Goal: Task Accomplishment & Management: Manage account settings

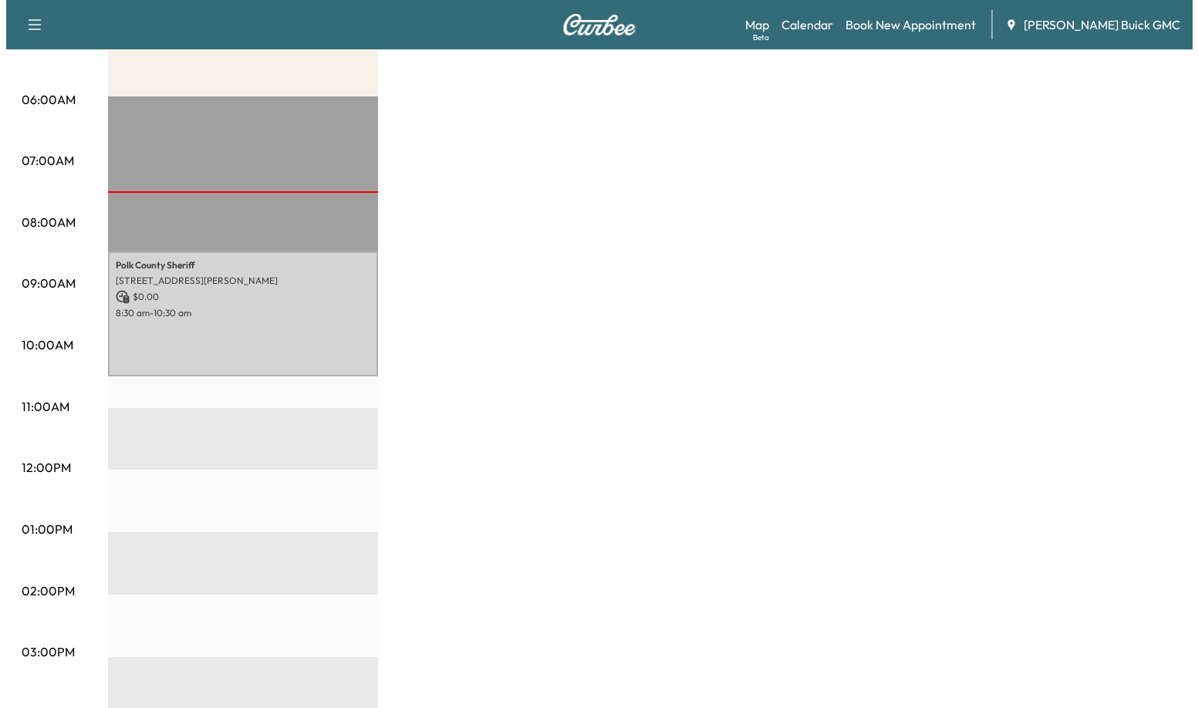
scroll to position [309, 0]
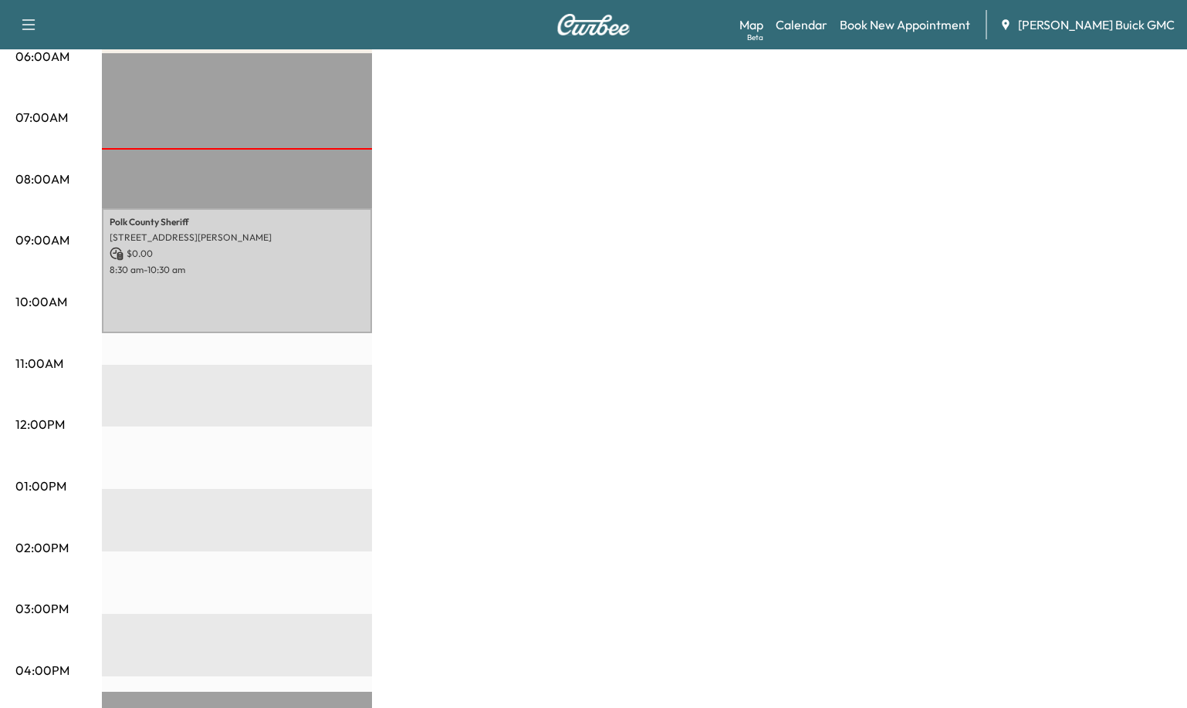
click at [691, 231] on div "Van Name 1 $ 0.00 Revenue 2 hr Work Time 0 min Transit Time Polk County Sheriff…" at bounding box center [636, 471] width 1069 height 1157
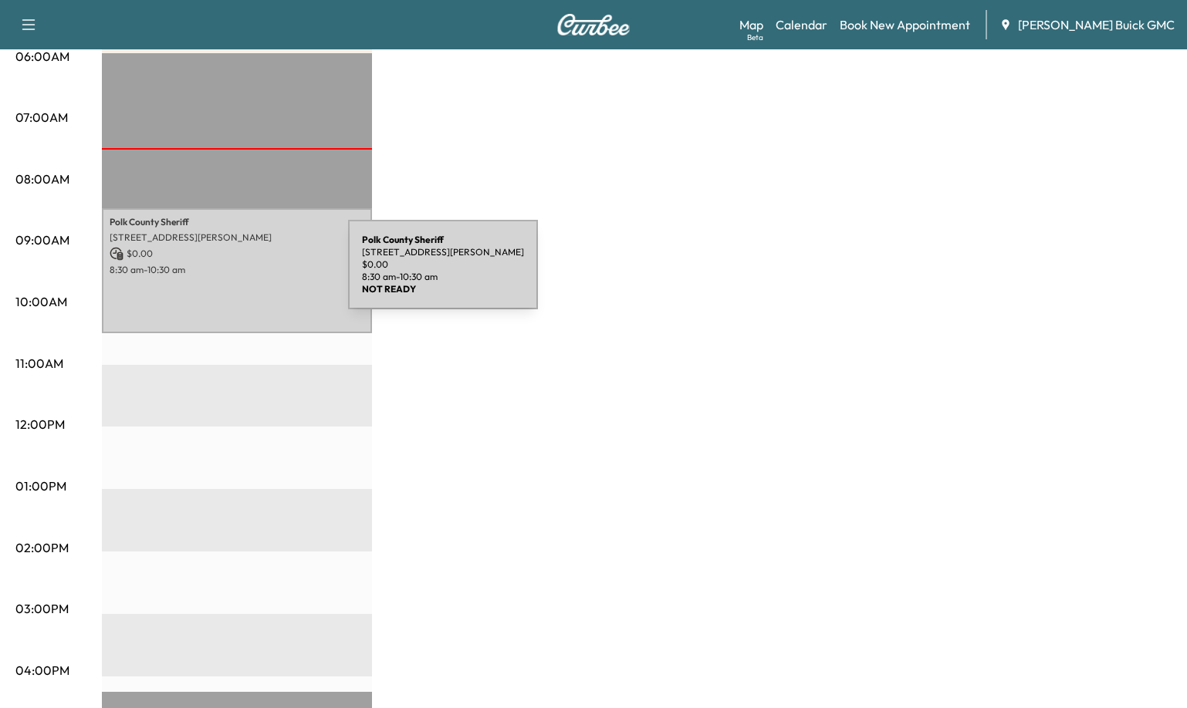
click at [232, 274] on p "8:30 am - 10:30 am" at bounding box center [237, 270] width 255 height 12
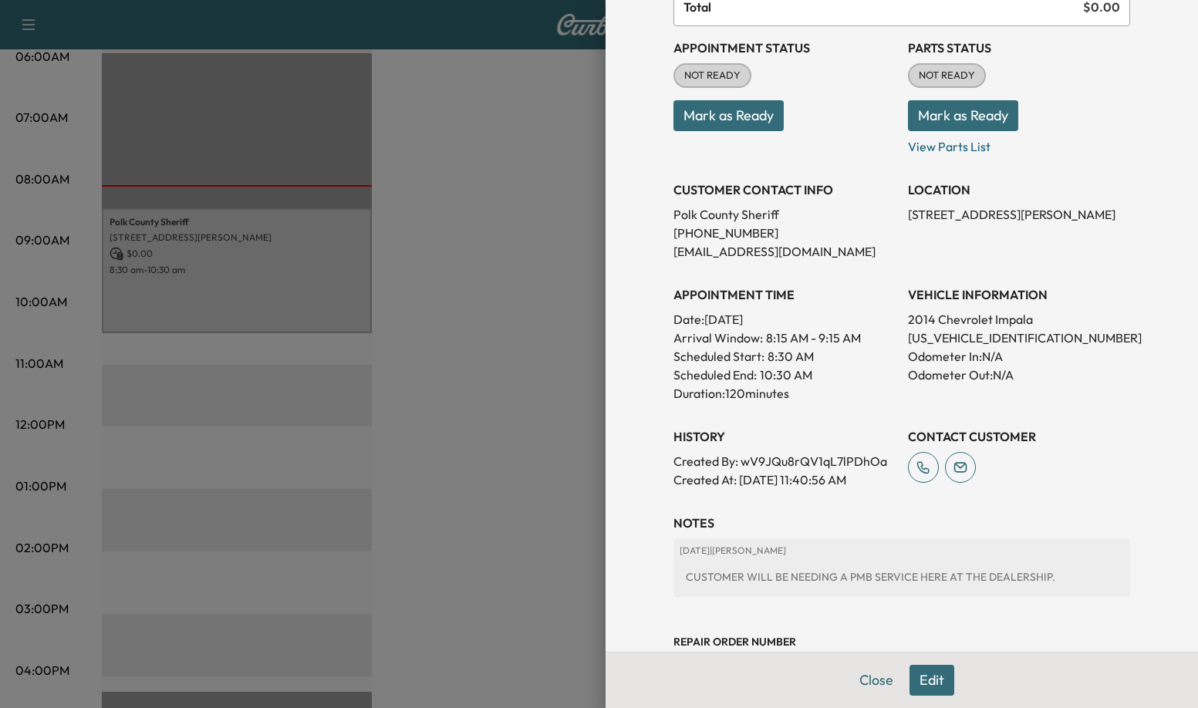
scroll to position [184, 0]
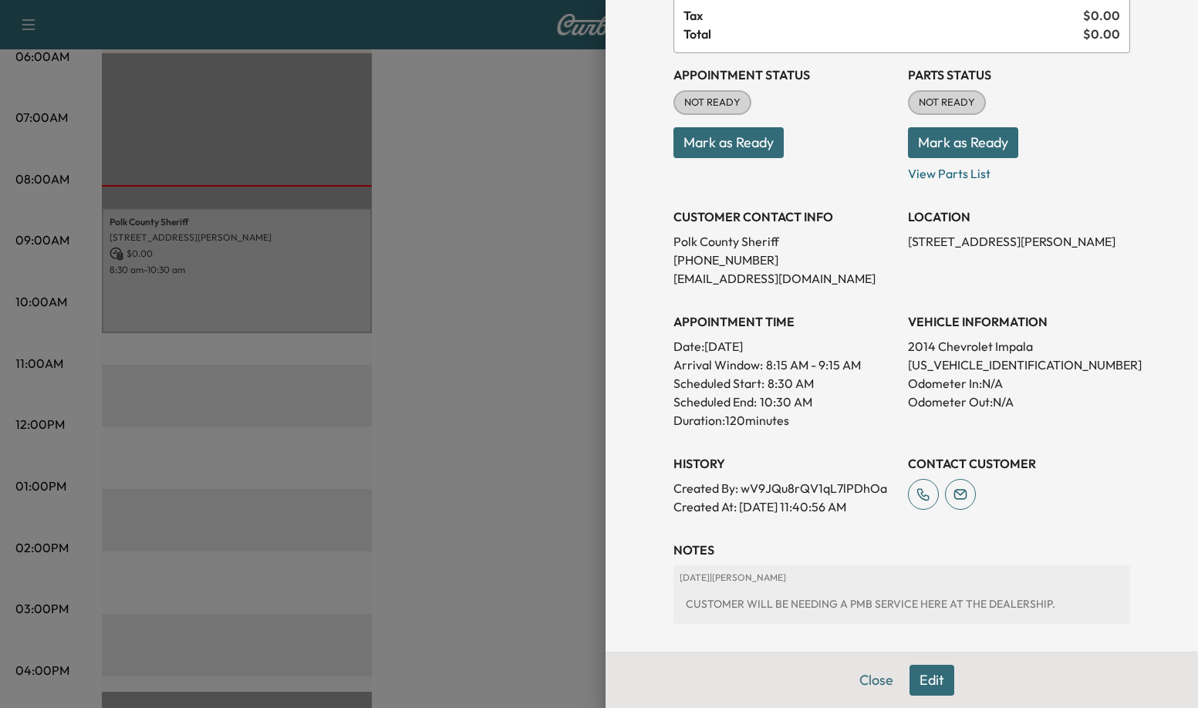
click at [500, 377] on div at bounding box center [599, 354] width 1198 height 708
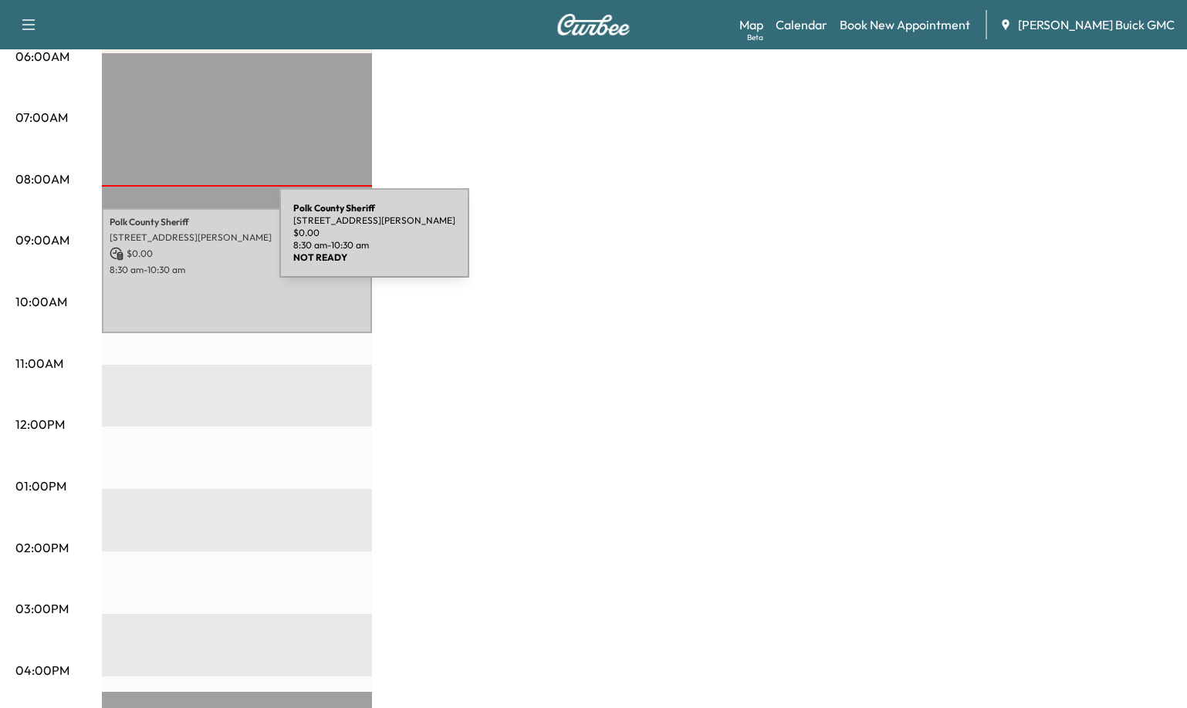
click at [164, 242] on p "[STREET_ADDRESS][PERSON_NAME]" at bounding box center [237, 237] width 255 height 12
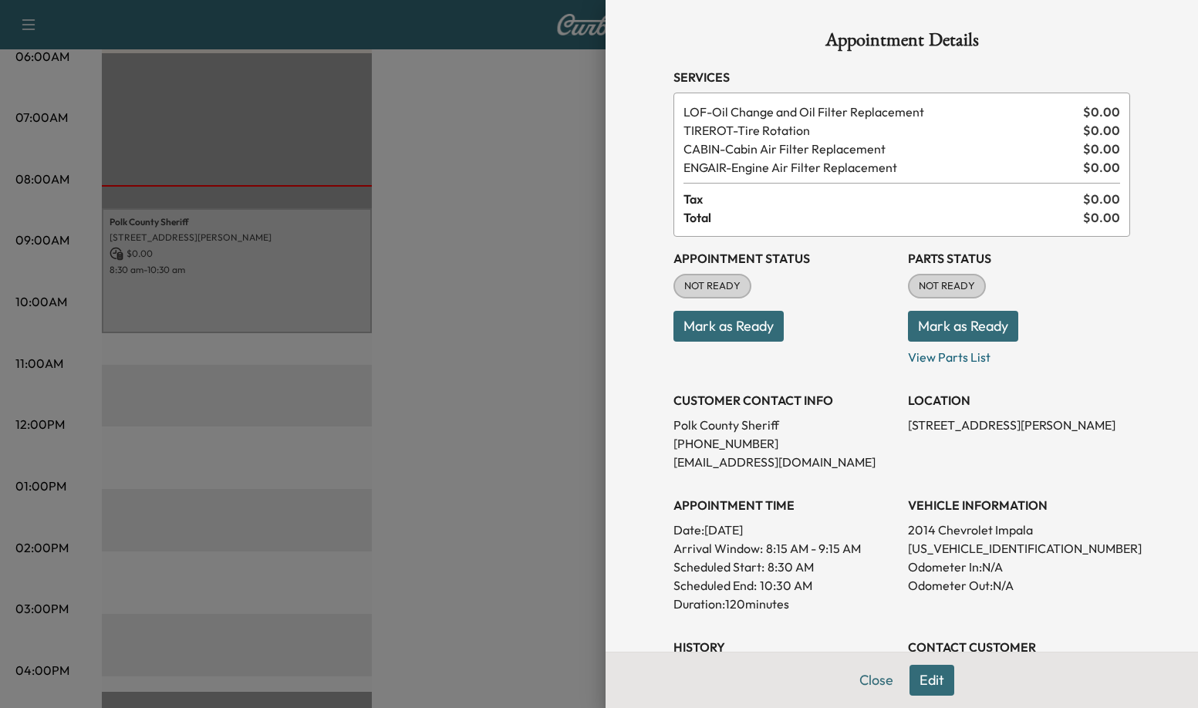
click at [734, 326] on button "Mark as Ready" at bounding box center [729, 326] width 110 height 31
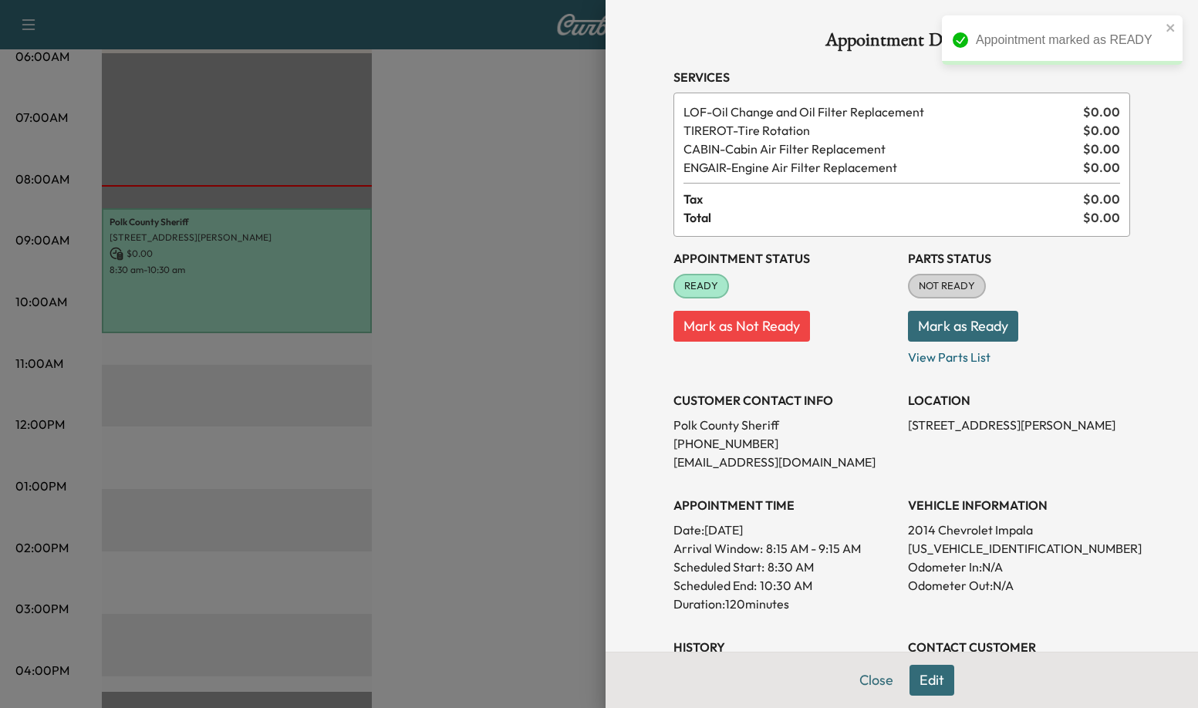
click at [941, 325] on button "Mark as Ready" at bounding box center [963, 326] width 110 height 31
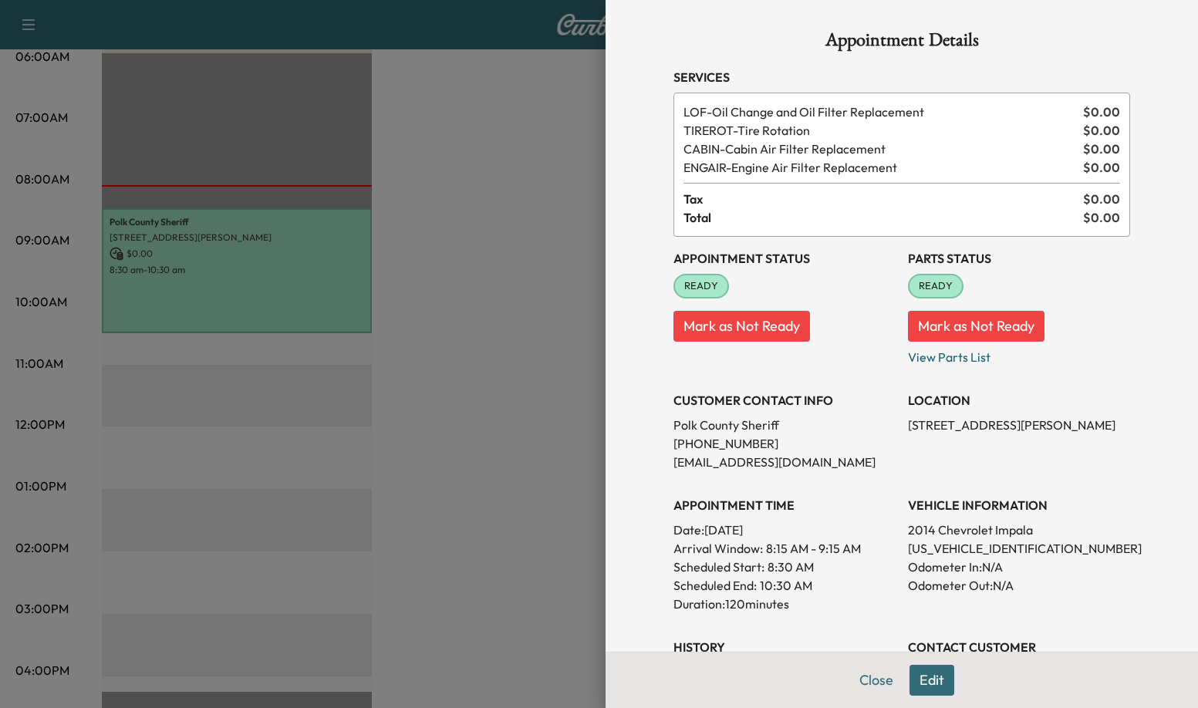
click at [474, 356] on div at bounding box center [599, 354] width 1198 height 708
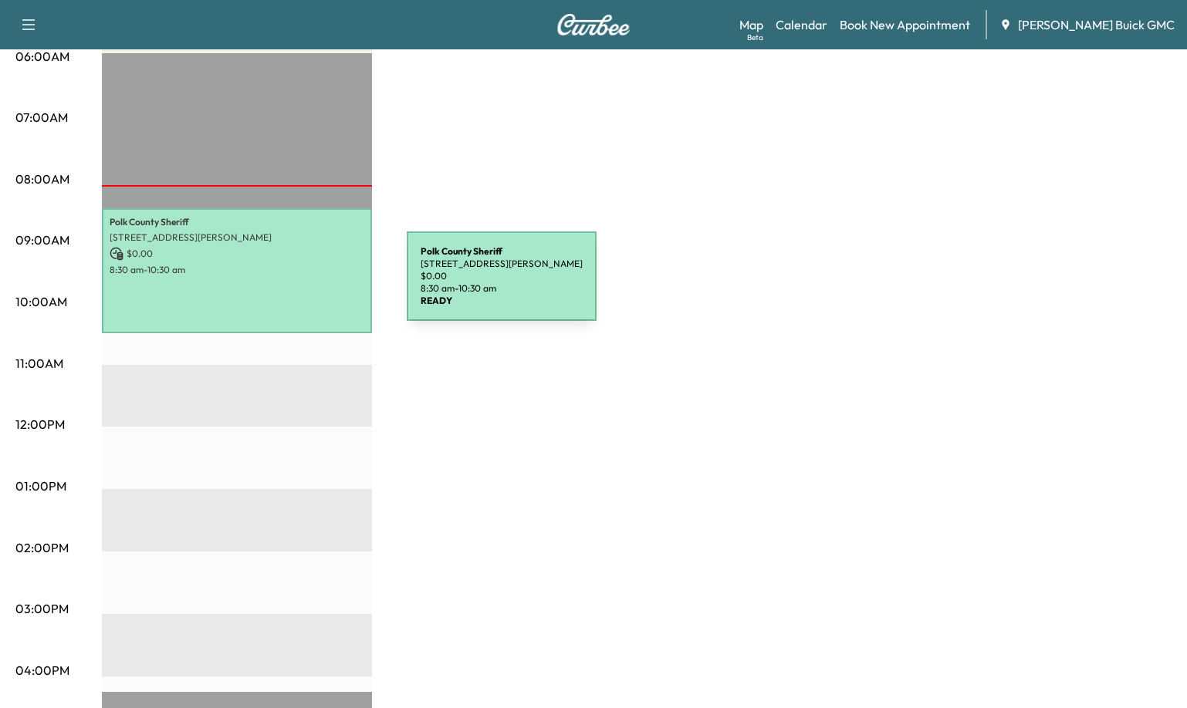
click at [291, 285] on div "Polk County Sheriff [STREET_ADDRESS][PERSON_NAME] $ 0.00 8:30 am - 10:30 am" at bounding box center [237, 270] width 270 height 125
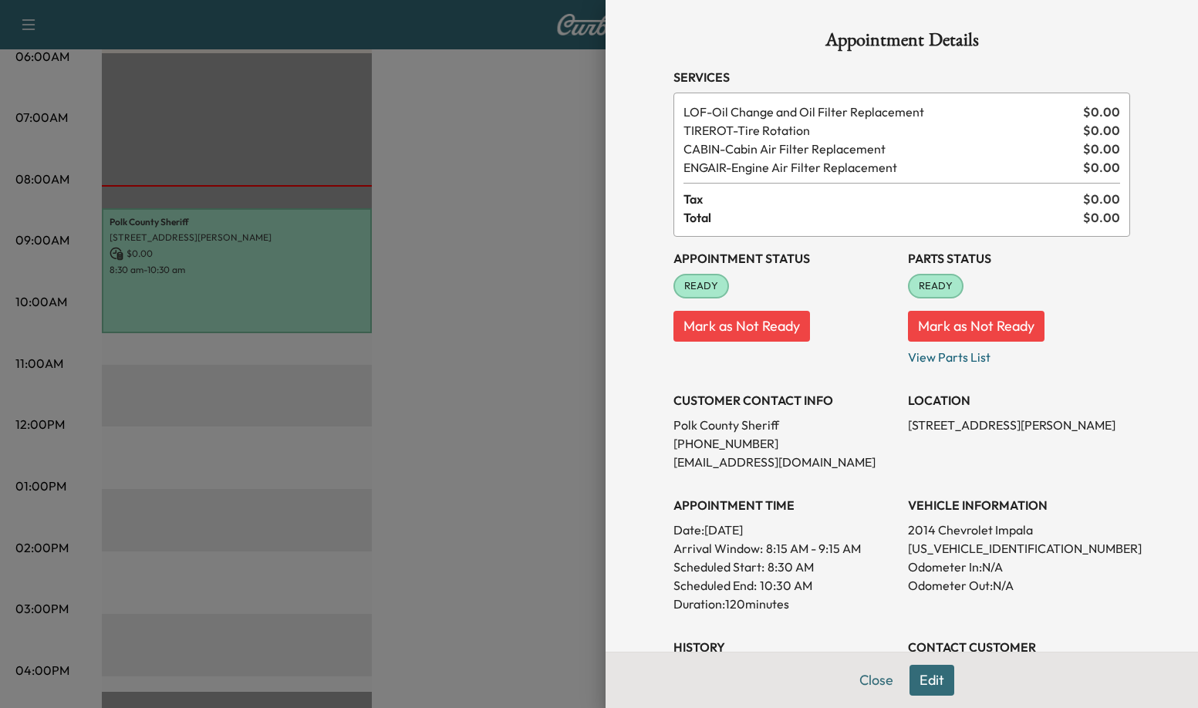
click at [522, 358] on div at bounding box center [599, 354] width 1198 height 708
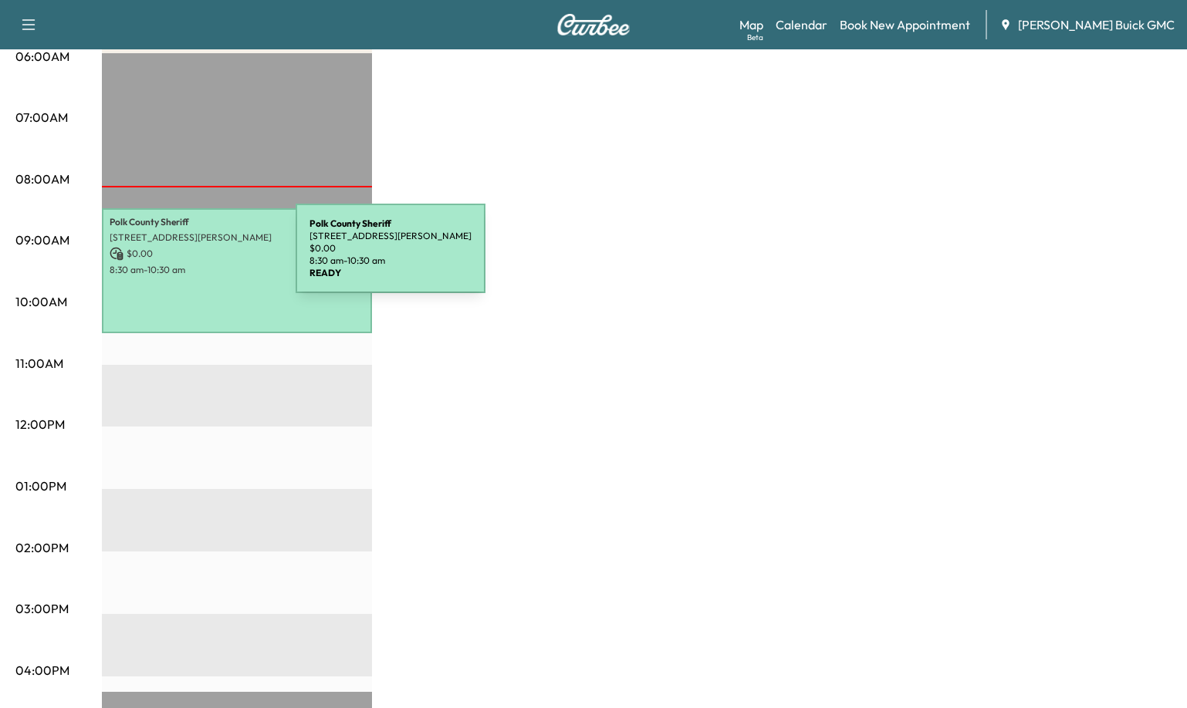
click at [195, 279] on div "Polk County Sheriff [STREET_ADDRESS][PERSON_NAME] $ 0.00 8:30 am - 10:30 am" at bounding box center [237, 270] width 270 height 125
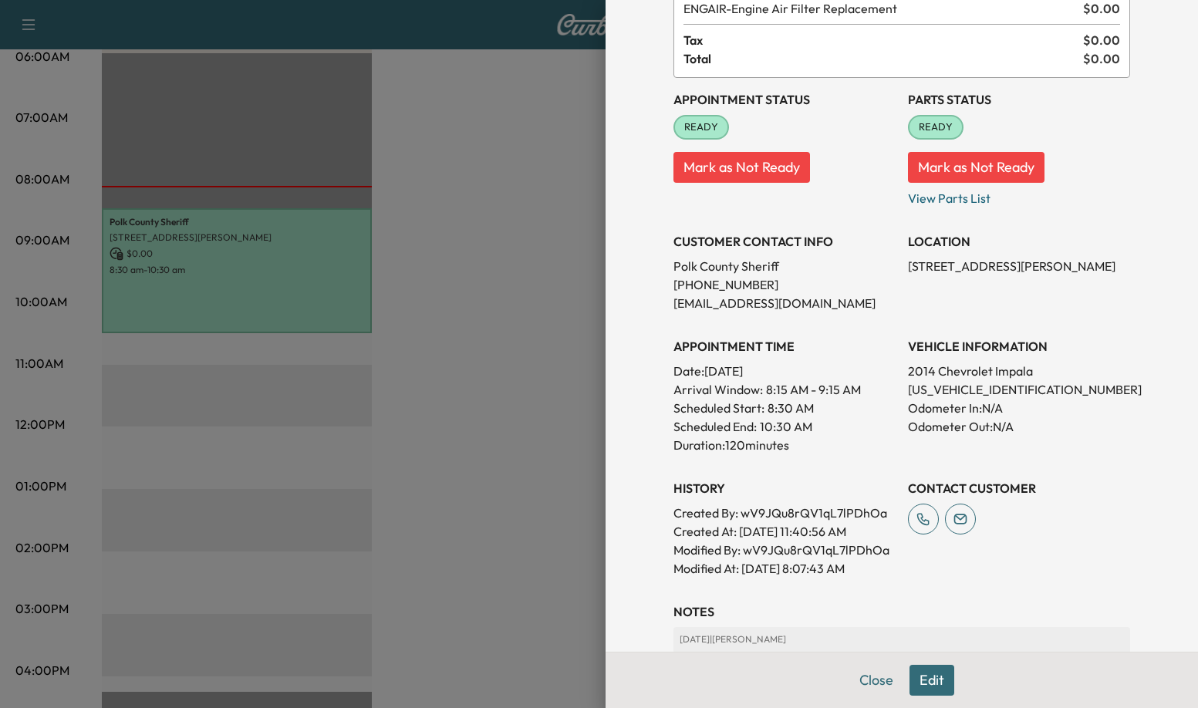
scroll to position [298, 0]
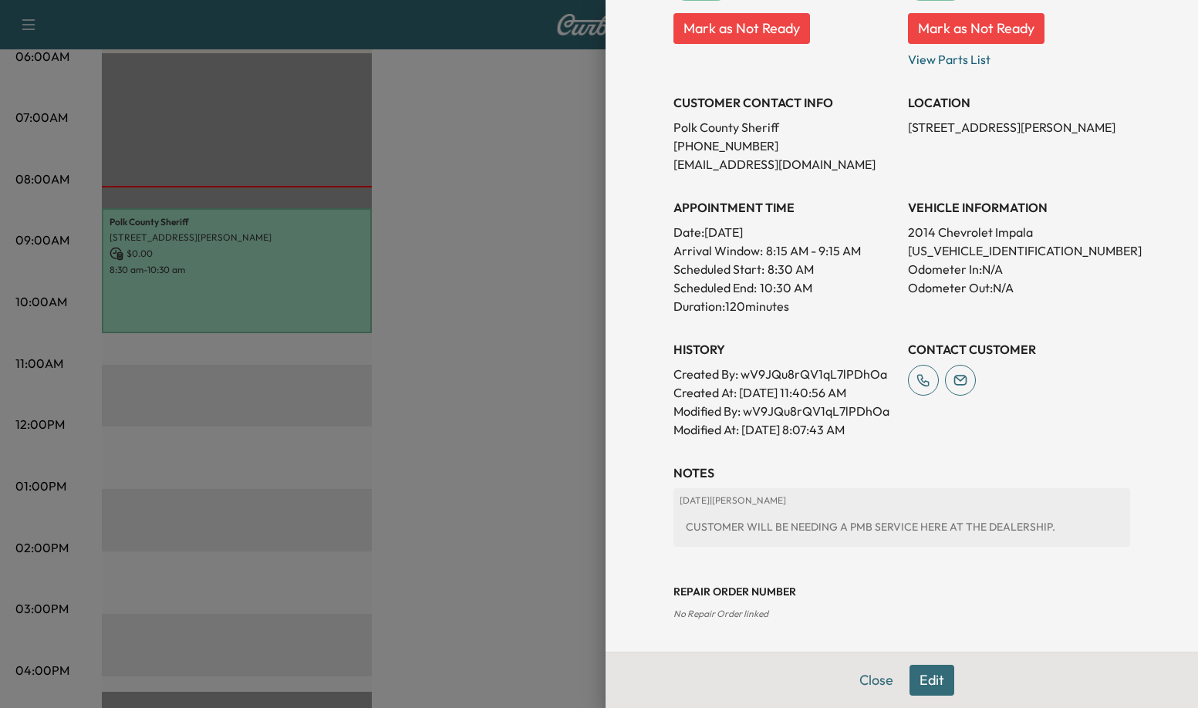
click at [444, 330] on div at bounding box center [599, 354] width 1198 height 708
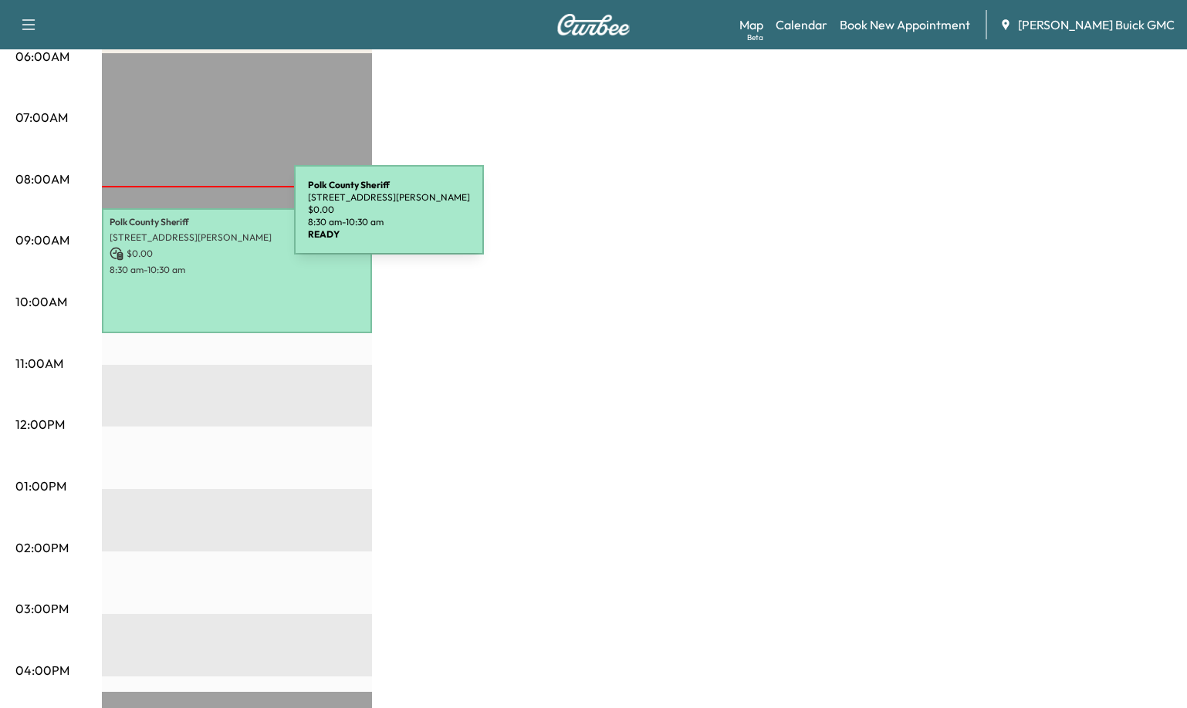
click at [178, 219] on p "Polk County Sheriff" at bounding box center [237, 222] width 255 height 12
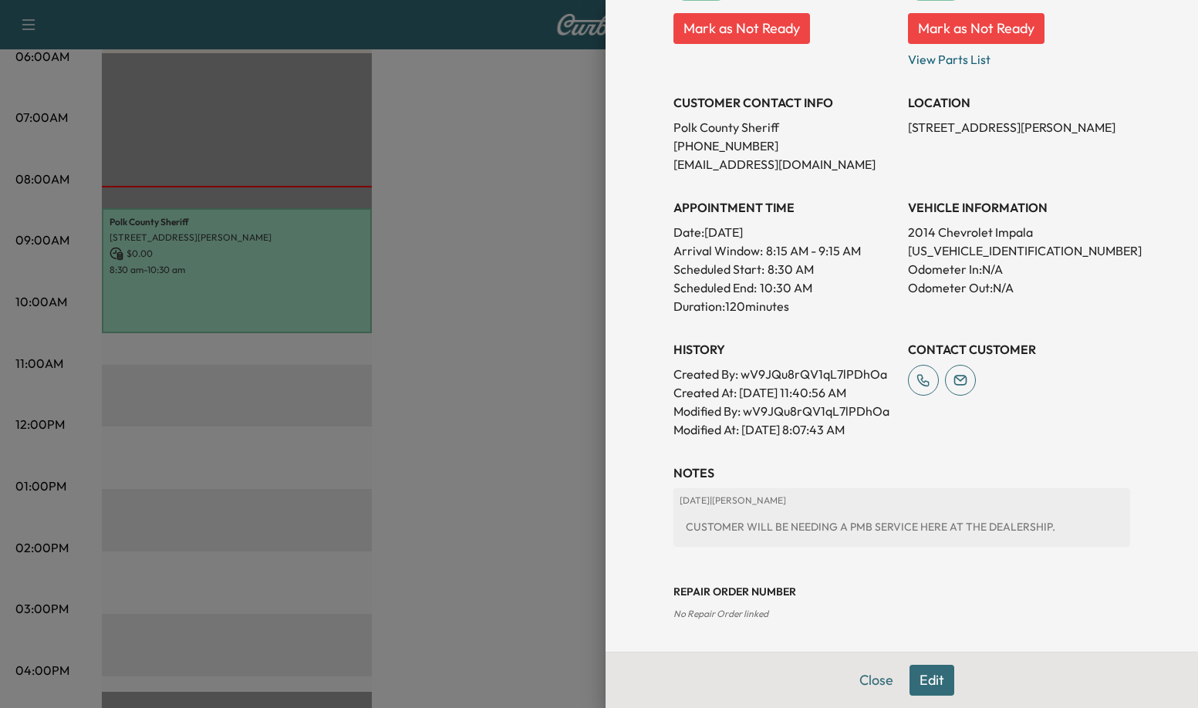
click at [977, 252] on p "[US_VEHICLE_IDENTIFICATION_NUMBER]" at bounding box center [1019, 250] width 222 height 19
copy p "[US_VEHICLE_IDENTIFICATION_NUMBER]"
click at [524, 473] on div at bounding box center [599, 354] width 1198 height 708
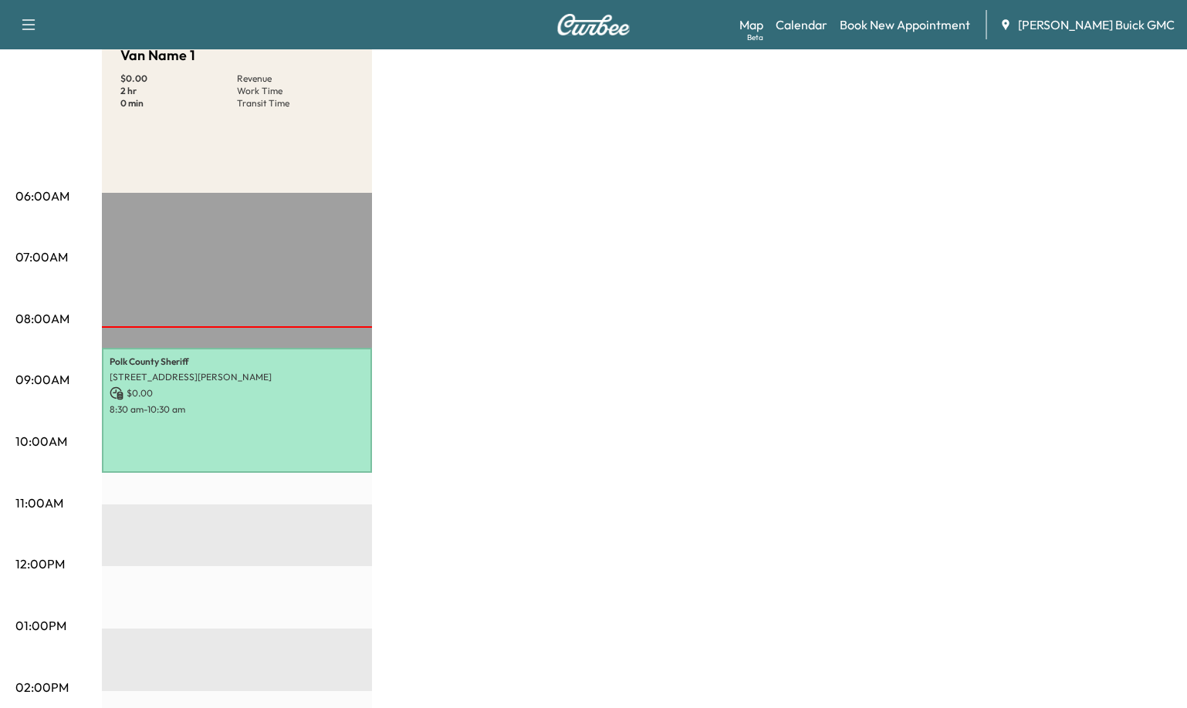
scroll to position [0, 0]
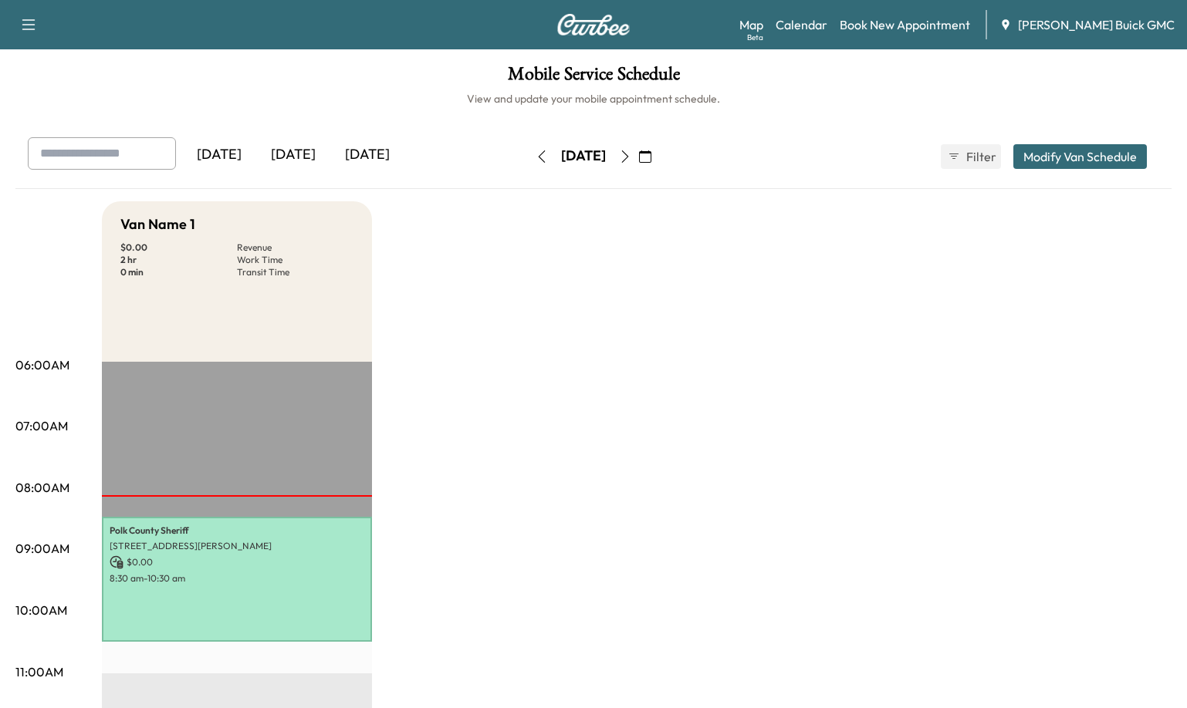
click at [317, 154] on div "[DATE]" at bounding box center [293, 154] width 74 height 35
click at [208, 154] on div "[DATE]" at bounding box center [219, 154] width 74 height 35
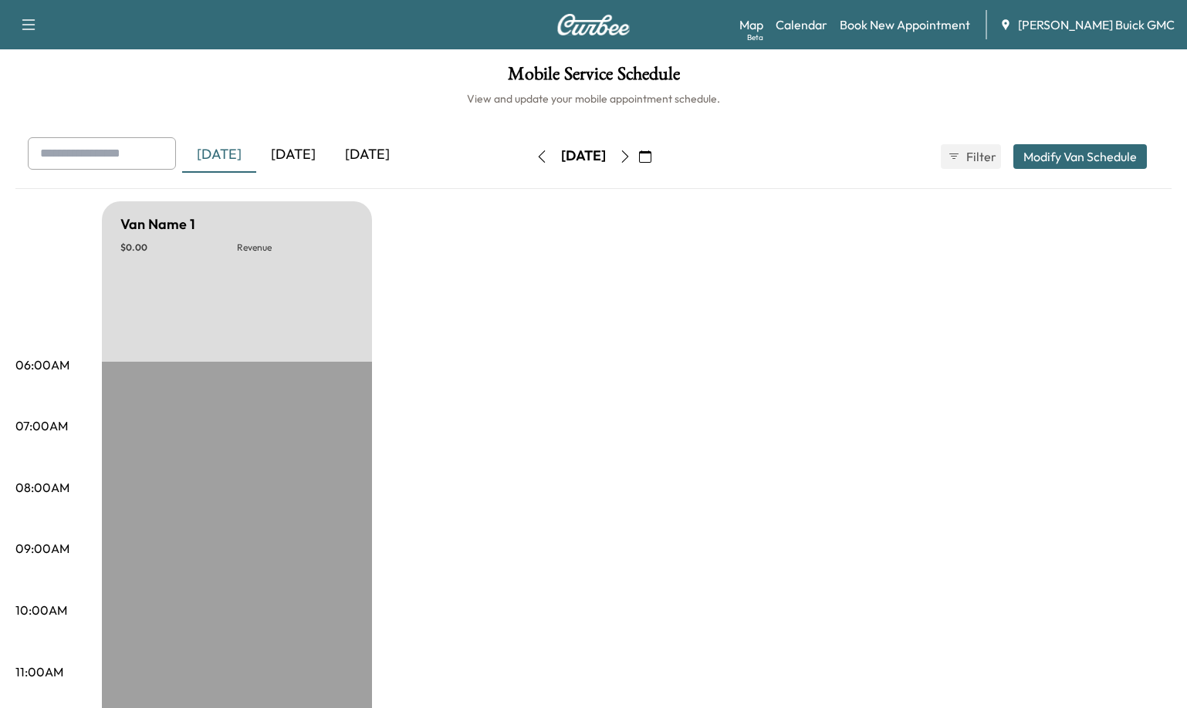
click at [379, 146] on div "[DATE]" at bounding box center [367, 154] width 74 height 35
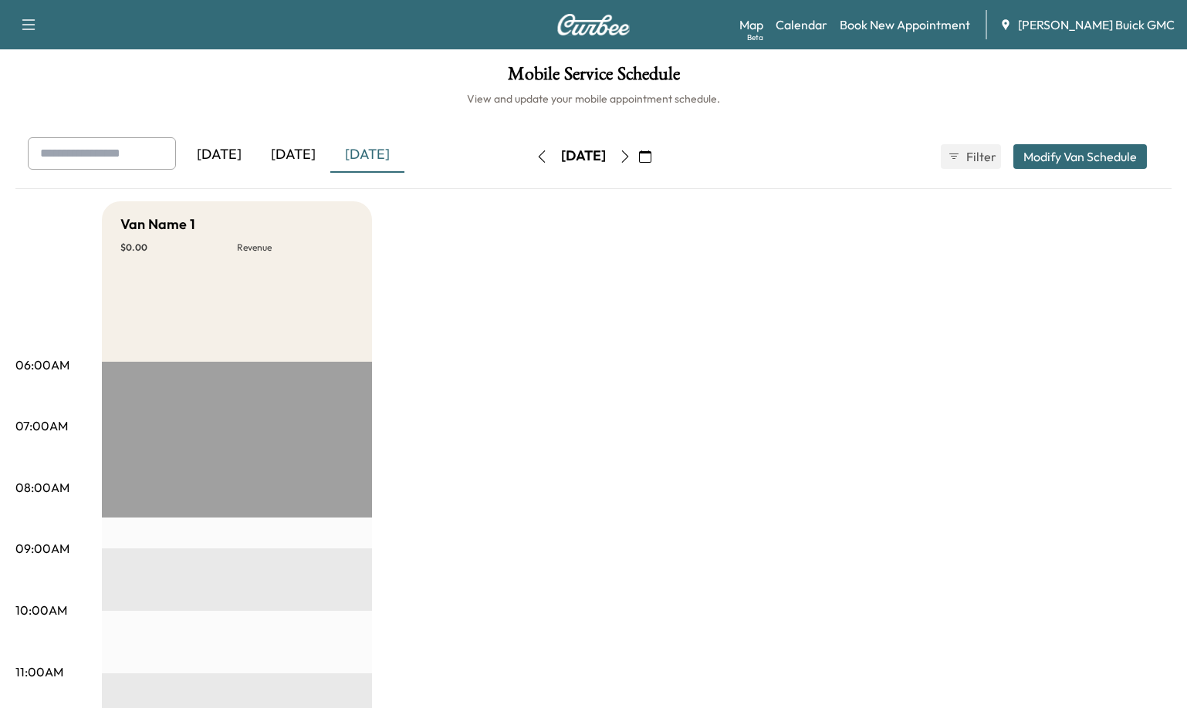
click at [697, 159] on div "[DATE] [DATE] [DATE] [DATE] August 2025 S M T W T F S 27 28 29 30 31 1 2 3 4 5 …" at bounding box center [593, 156] width 1156 height 39
click at [651, 152] on icon "button" at bounding box center [645, 156] width 12 height 12
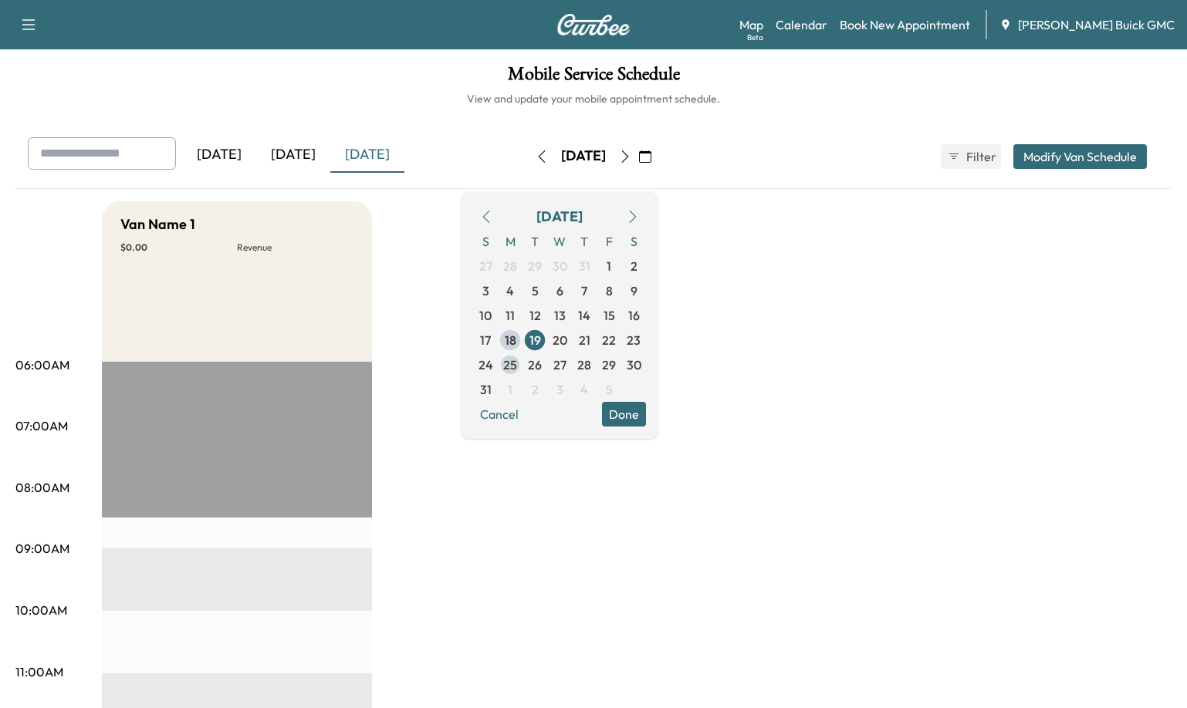
click at [517, 363] on span "25" at bounding box center [510, 365] width 14 height 19
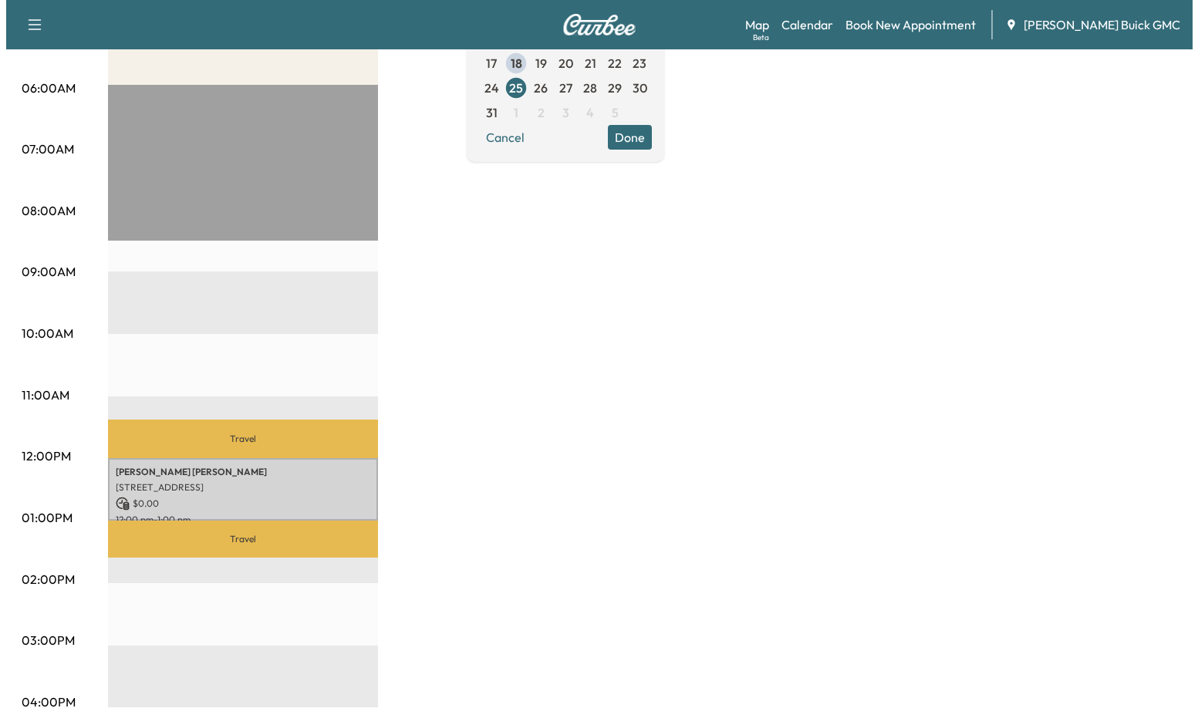
scroll to position [386, 0]
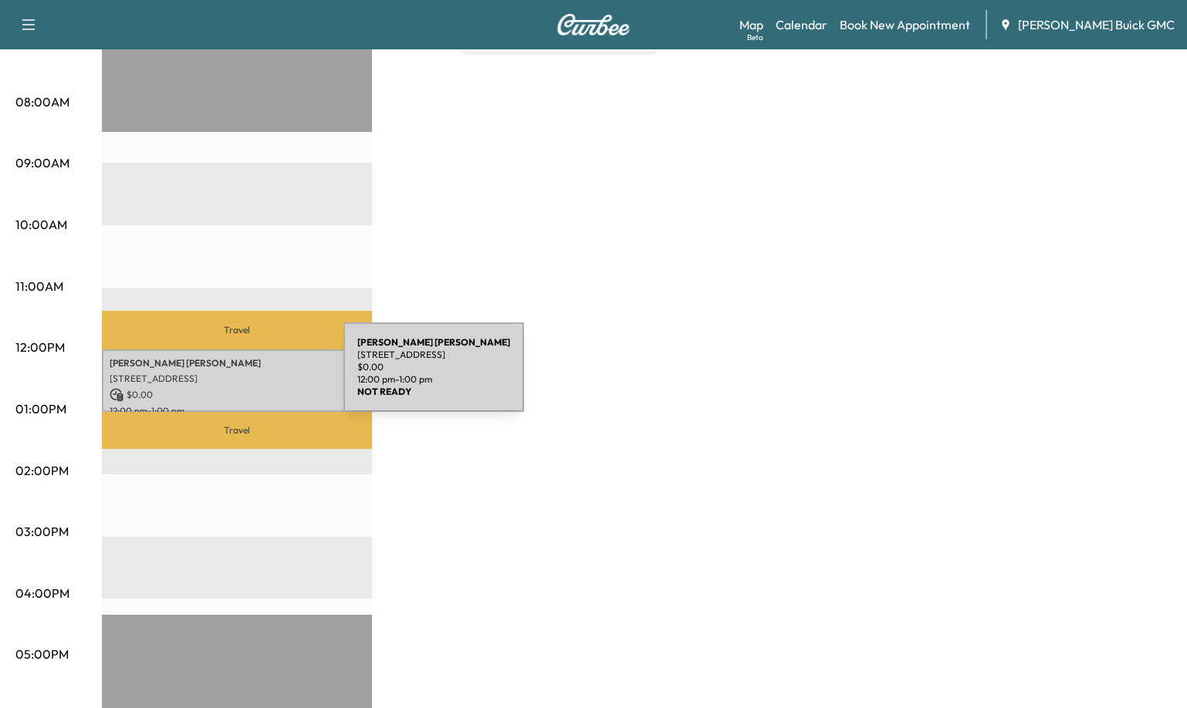
click at [228, 377] on p "[STREET_ADDRESS]" at bounding box center [237, 379] width 255 height 12
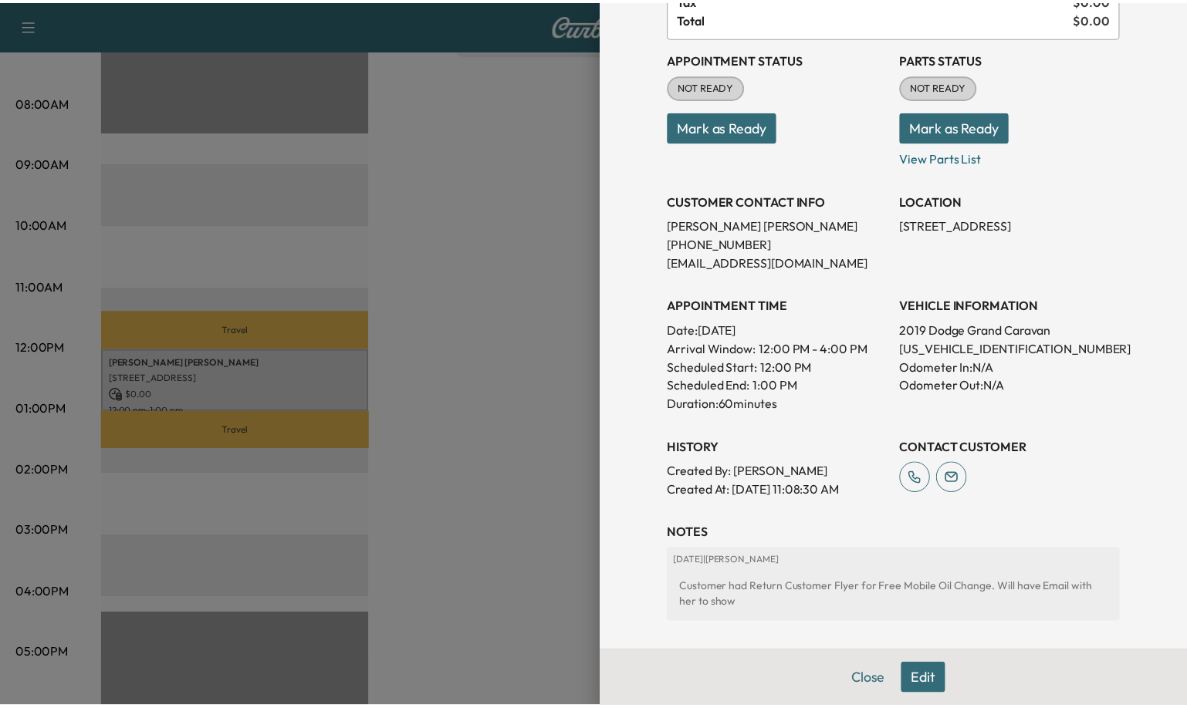
scroll to position [154, 0]
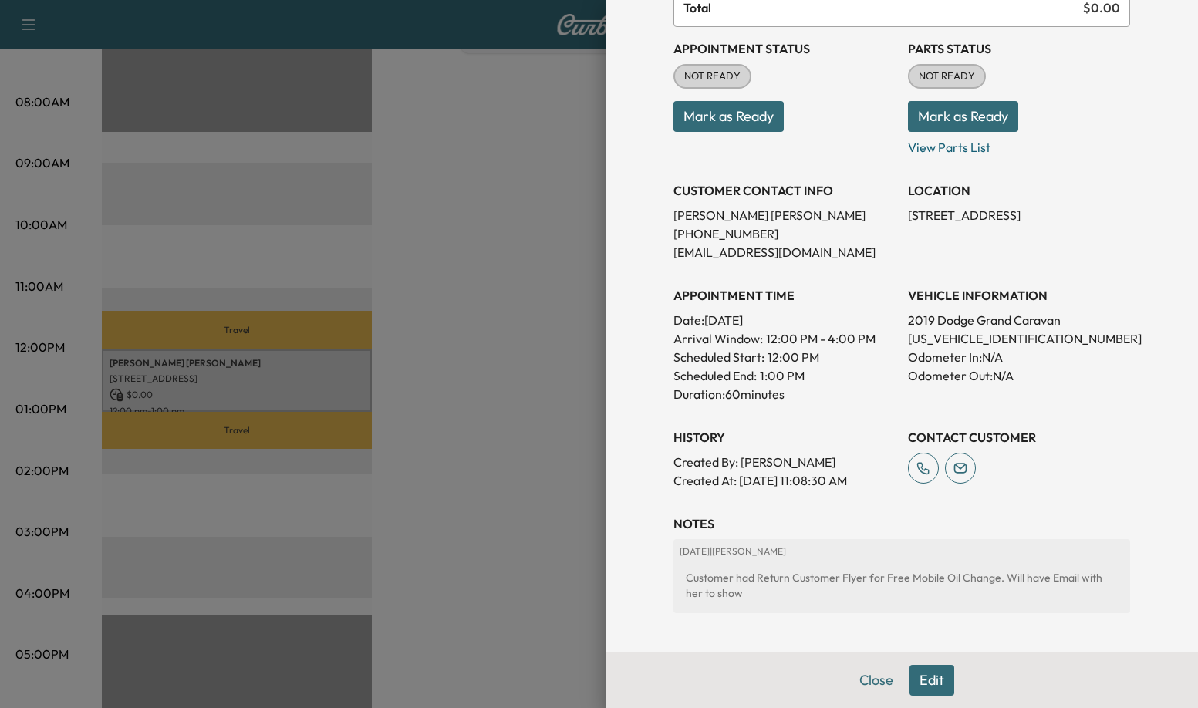
click at [494, 282] on div at bounding box center [599, 354] width 1198 height 708
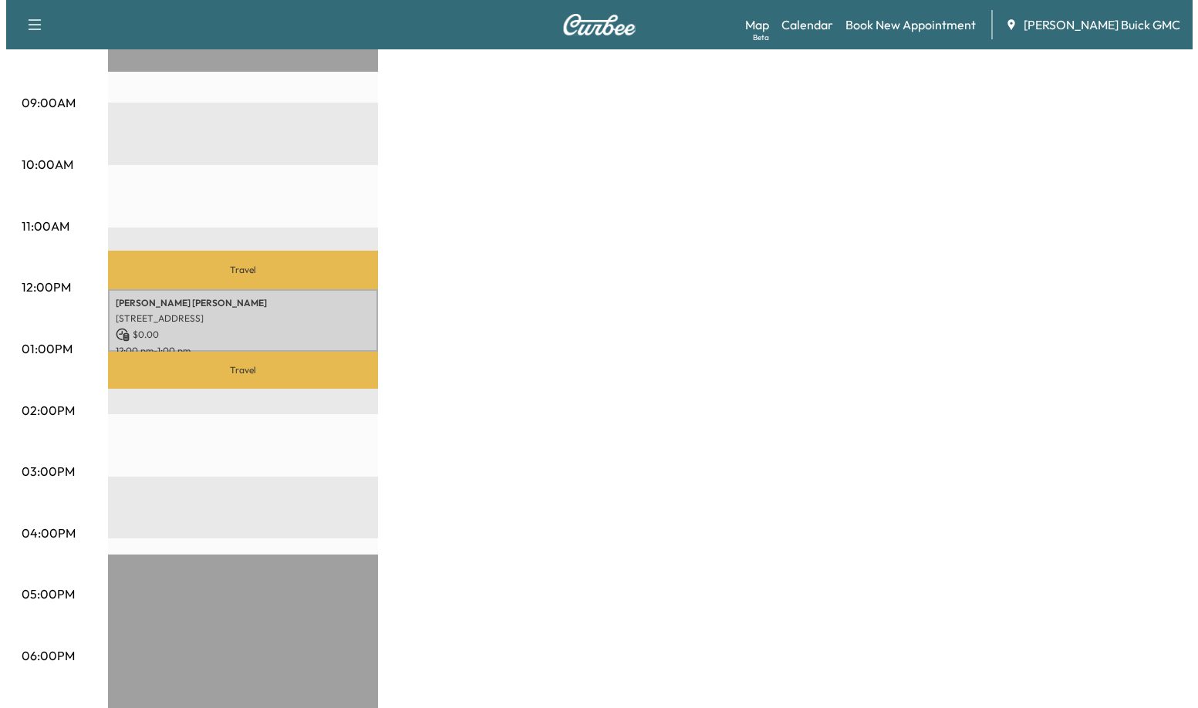
scroll to position [463, 0]
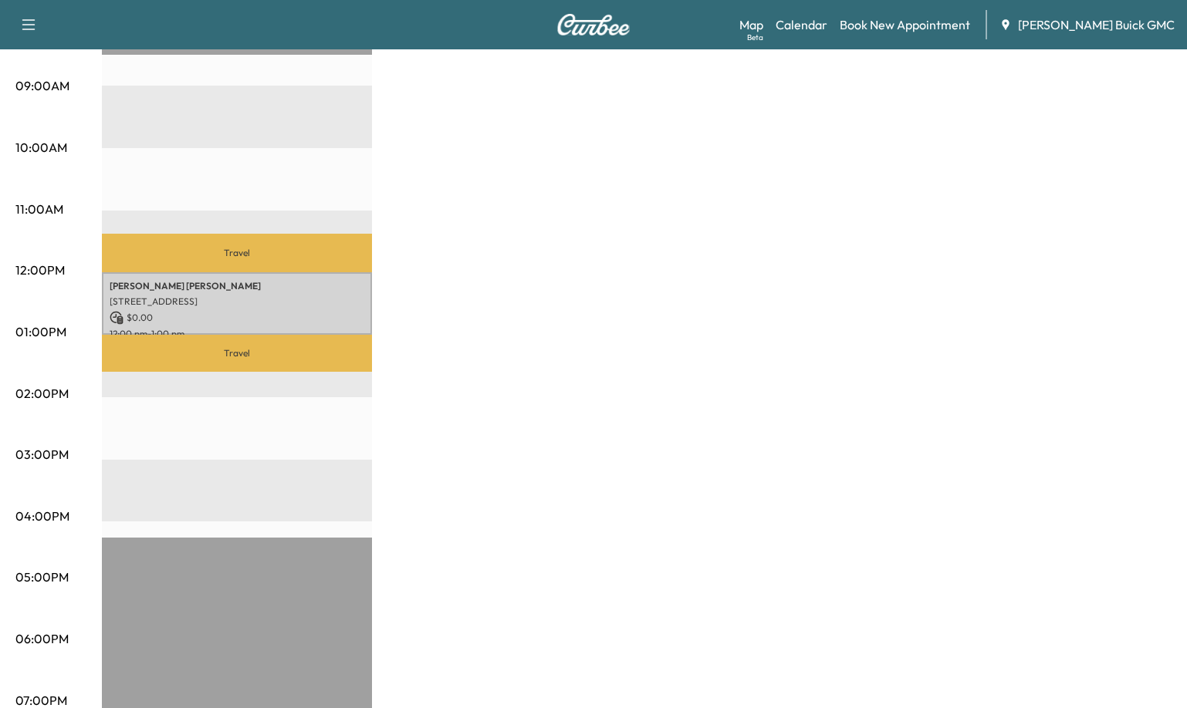
click at [200, 289] on div "[PERSON_NAME] [STREET_ADDRESS] $ 0.00 12:00 pm - 1:00 pm" at bounding box center [237, 303] width 270 height 62
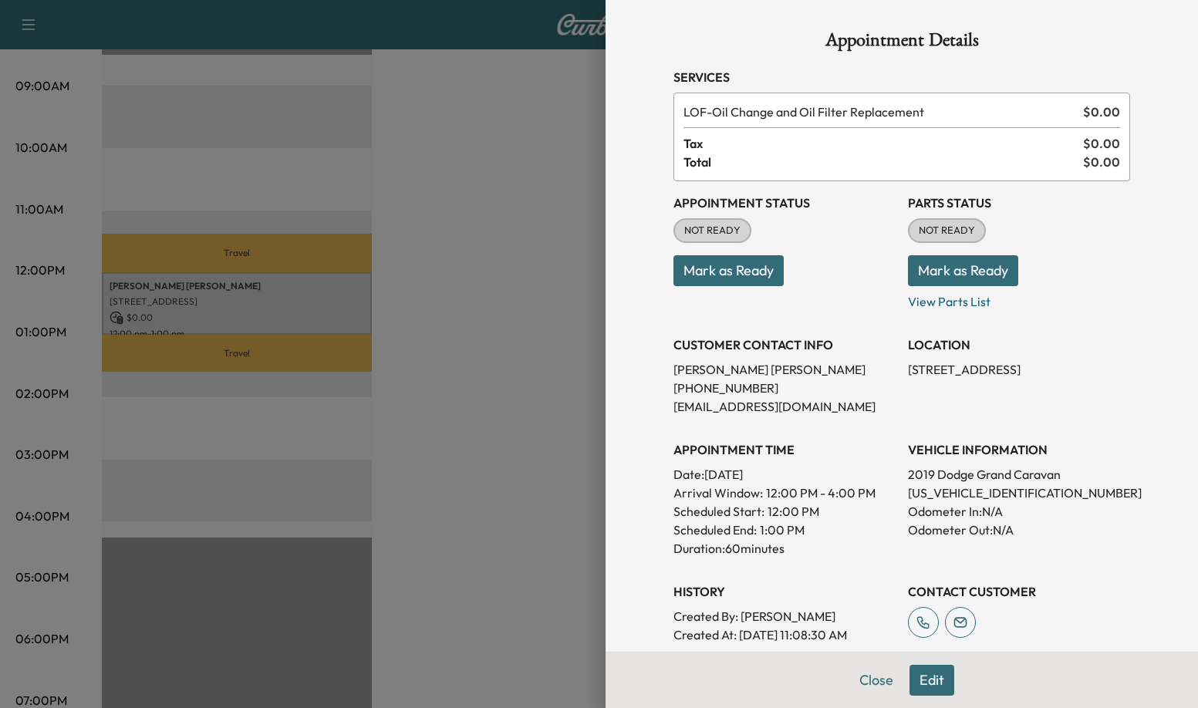
click at [701, 391] on p "[PHONE_NUMBER]" at bounding box center [785, 388] width 222 height 19
copy p "[PHONE_NUMBER]"
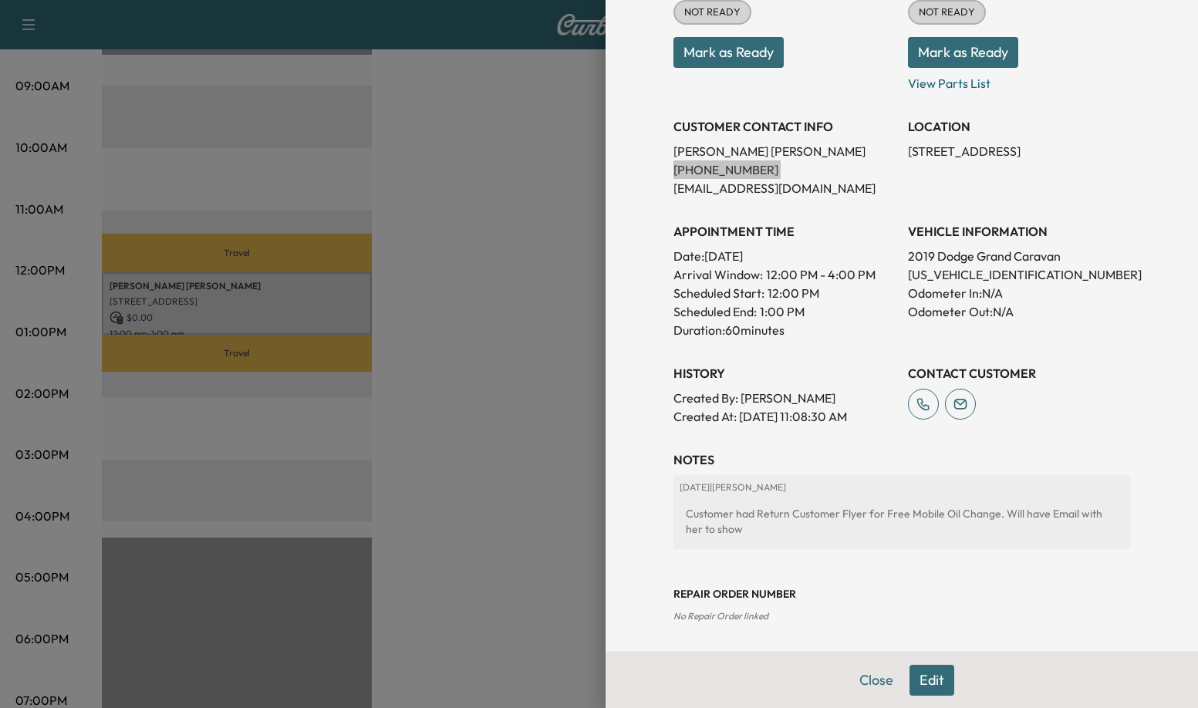
scroll to position [221, 0]
